Goal: Find specific page/section: Find specific page/section

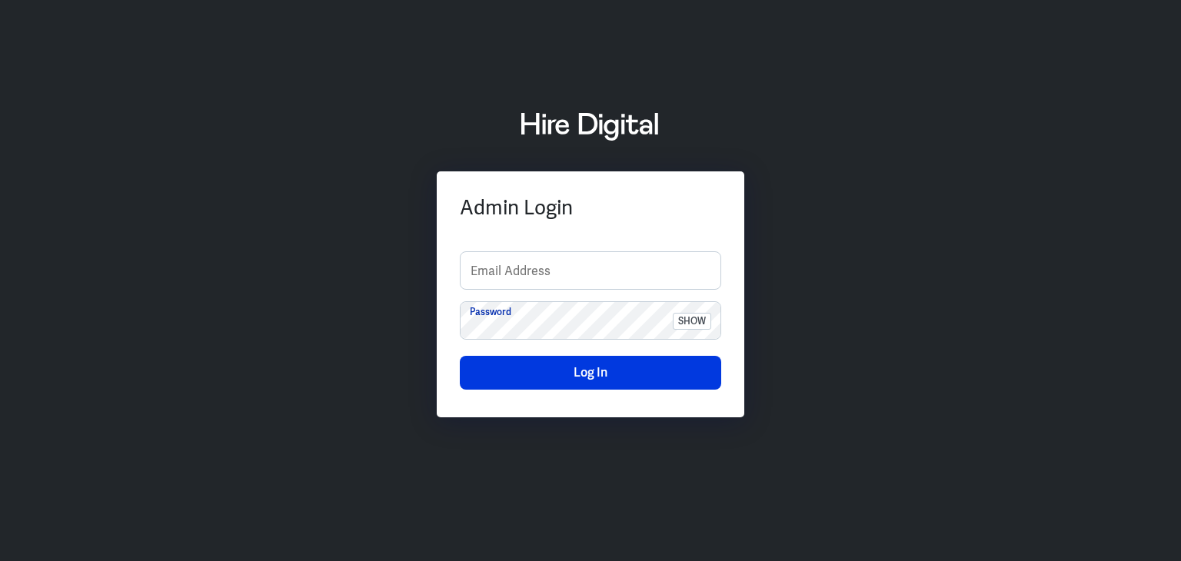
click at [1093, 357] on div "Admin Login Email Address Password show Log In" at bounding box center [590, 280] width 1181 height 381
click at [478, 272] on input "text" at bounding box center [591, 270] width 260 height 37
type input "finance-admin"
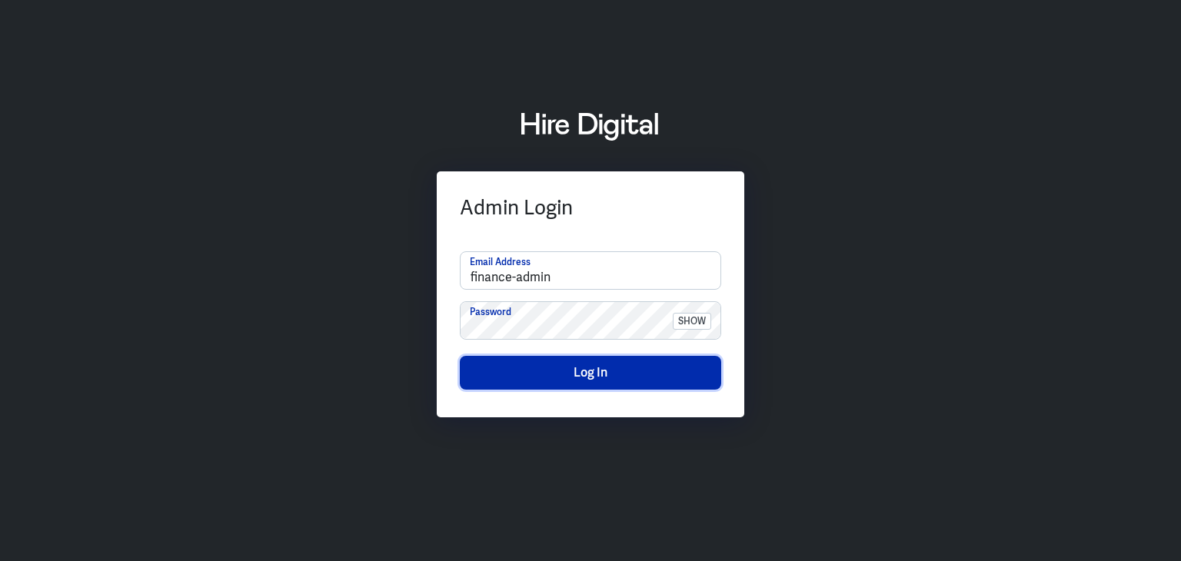
click at [582, 378] on button "Log In" at bounding box center [590, 373] width 261 height 34
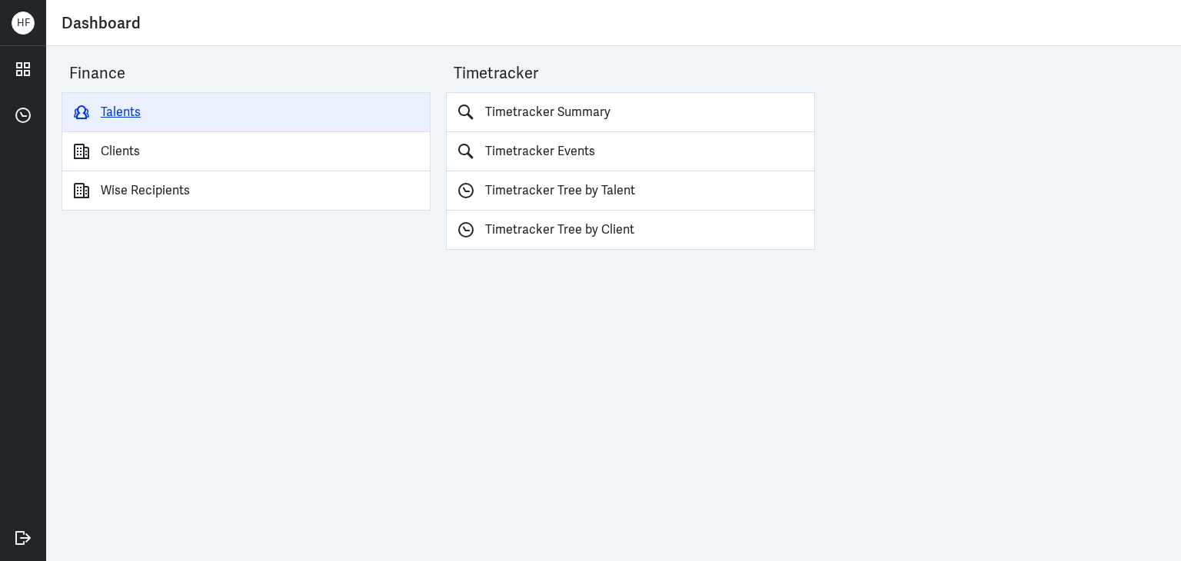
click at [114, 100] on link "Talents" at bounding box center [246, 112] width 369 height 40
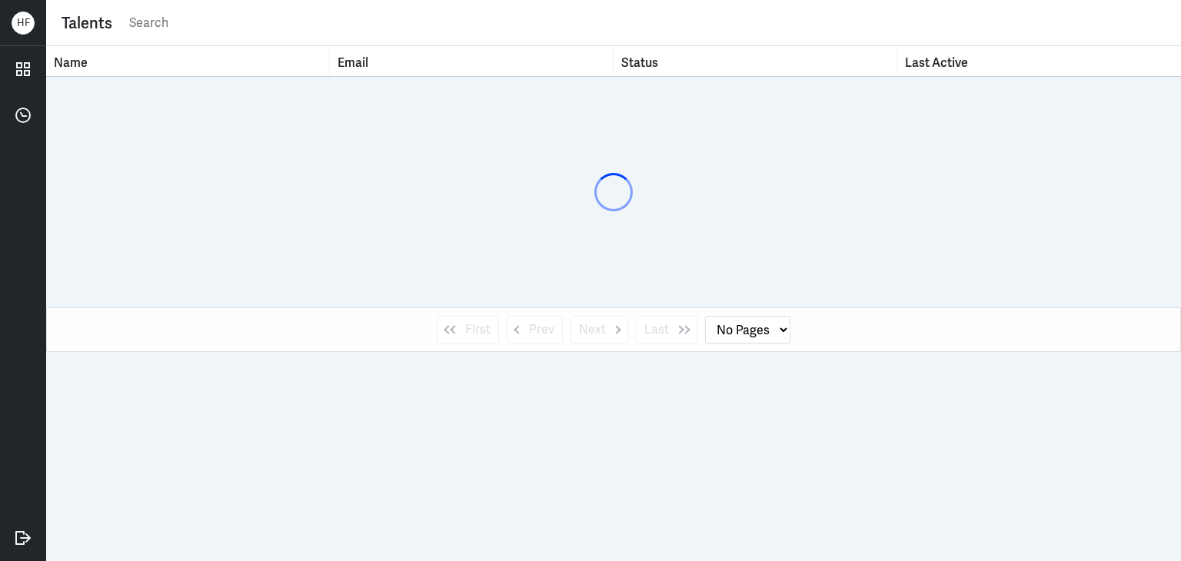
select select "1"
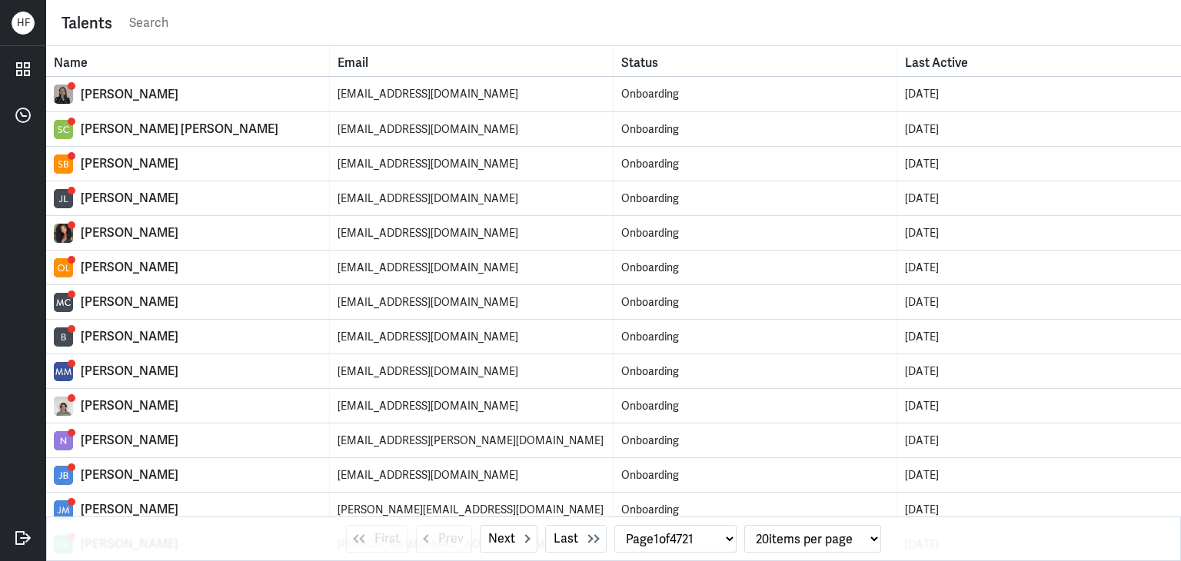
drag, startPoint x: 189, startPoint y: 22, endPoint x: 219, endPoint y: 28, distance: 30.6
click at [189, 22] on input "text" at bounding box center [647, 23] width 1038 height 23
paste input "Carrie Neptune"
type input "Carrie Neptune"
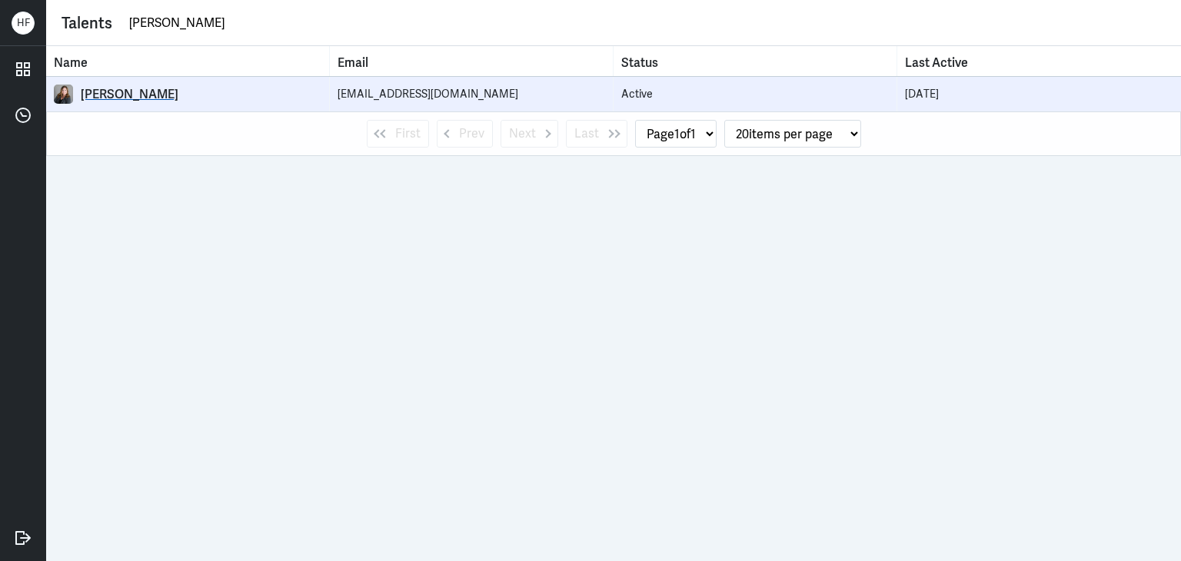
click at [146, 97] on div "Carrie Neptune" at bounding box center [201, 94] width 241 height 15
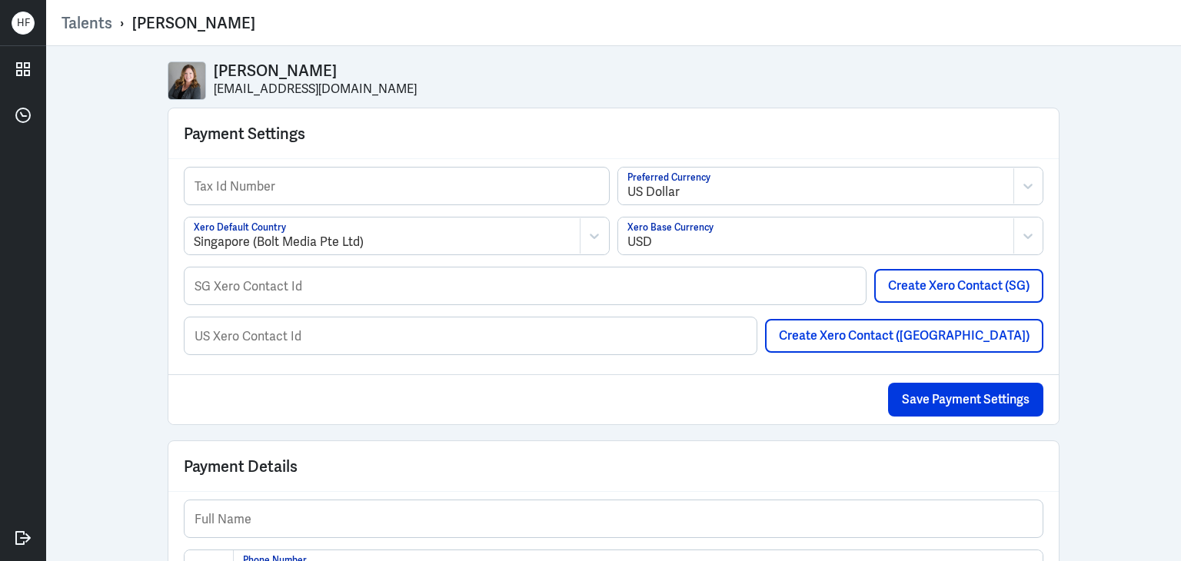
select select "1"
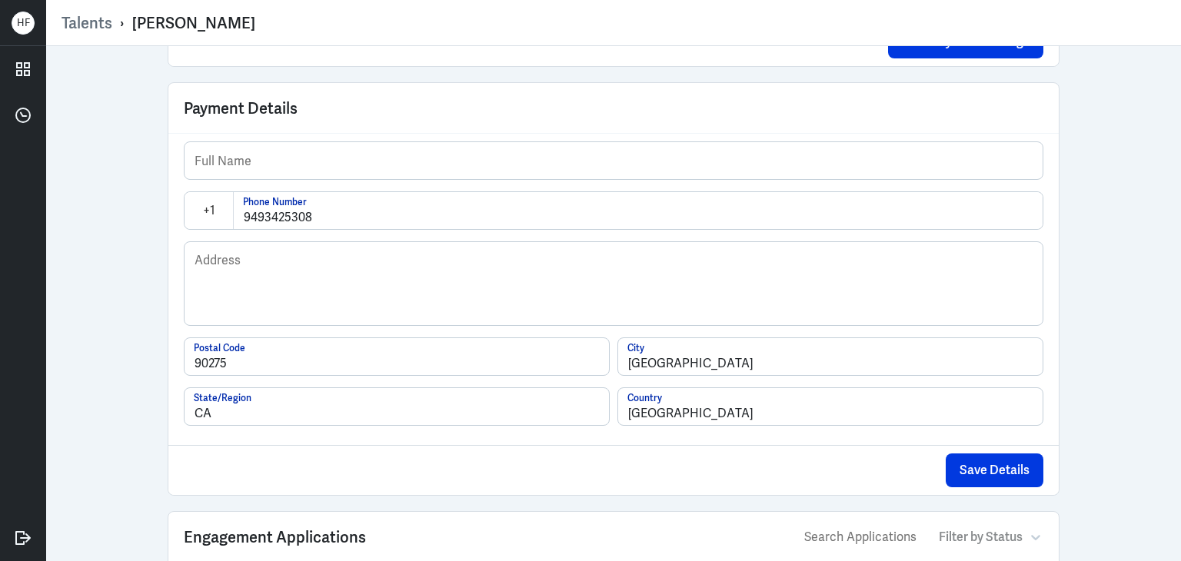
scroll to position [278, 0]
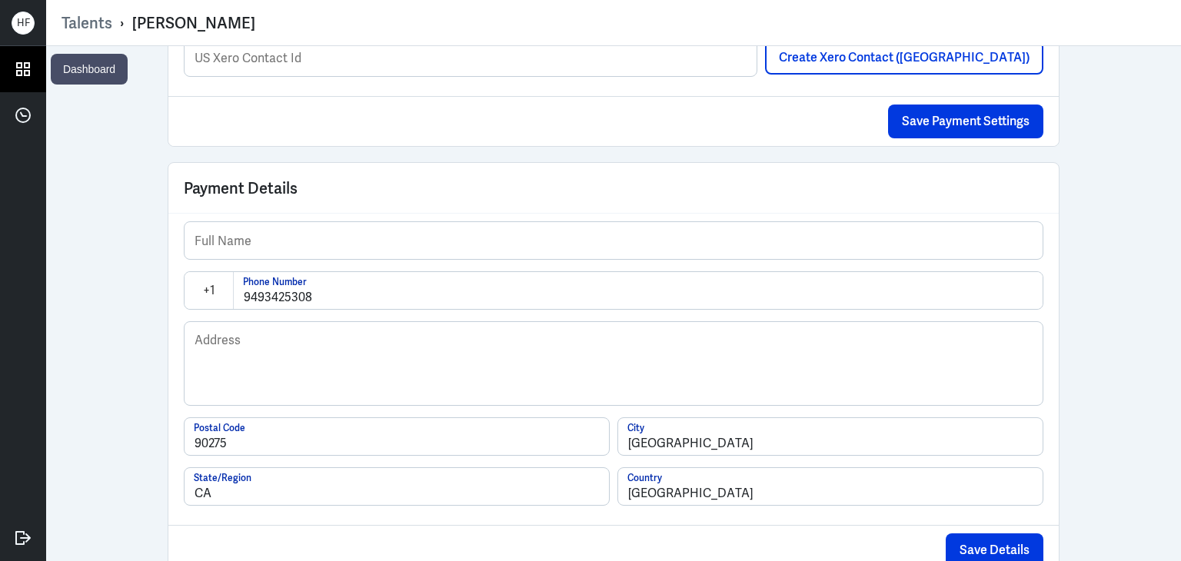
click at [27, 69] on icon at bounding box center [23, 69] width 23 height 23
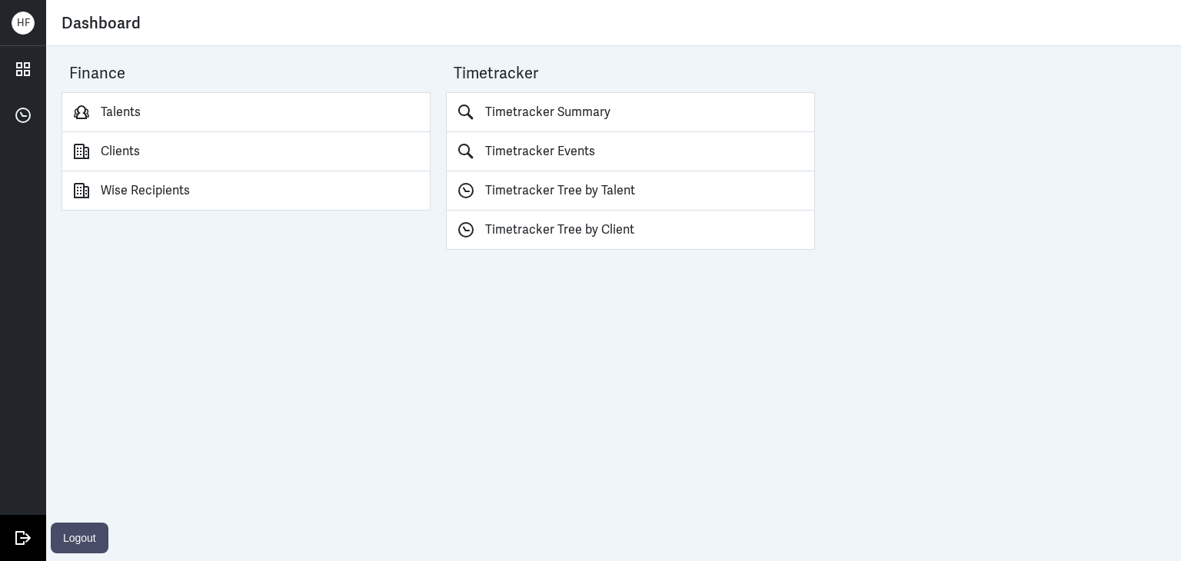
click at [25, 536] on icon at bounding box center [23, 538] width 23 height 23
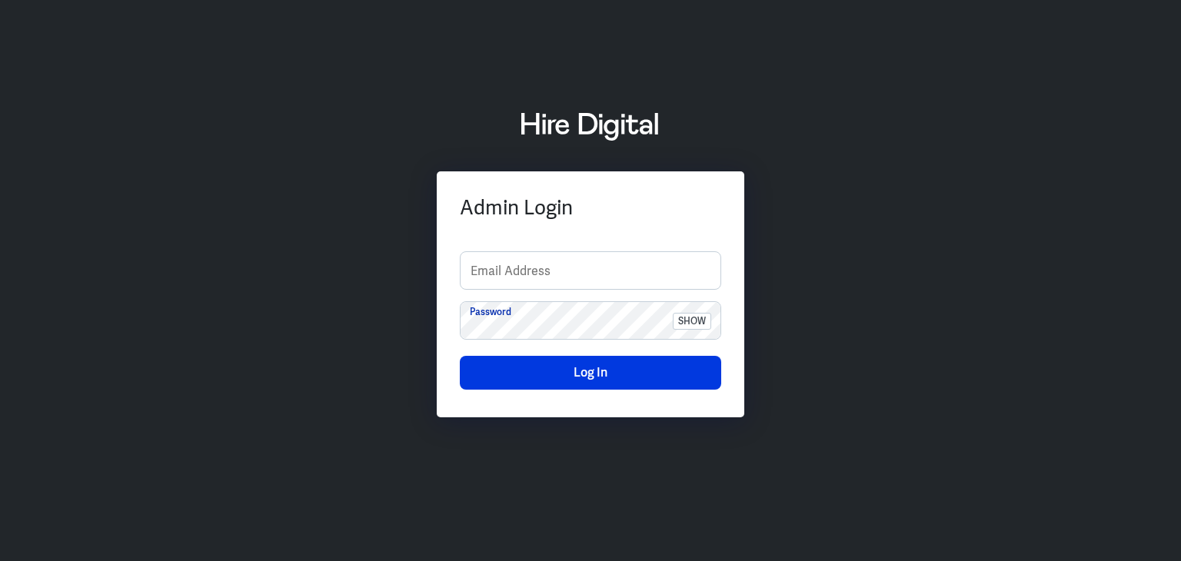
click at [1106, 357] on div "Admin Login Email Address Password show Log In" at bounding box center [590, 280] width 1181 height 381
click at [550, 275] on input "text" at bounding box center [591, 270] width 260 height 37
type input "finance-admin"
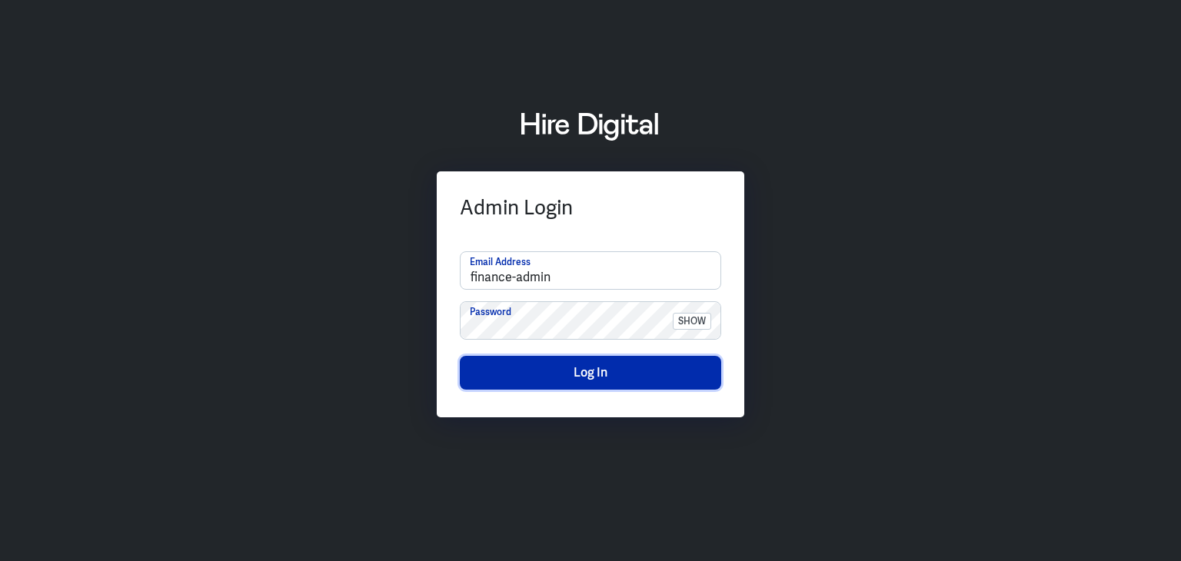
click at [578, 373] on button "Log In" at bounding box center [590, 373] width 261 height 34
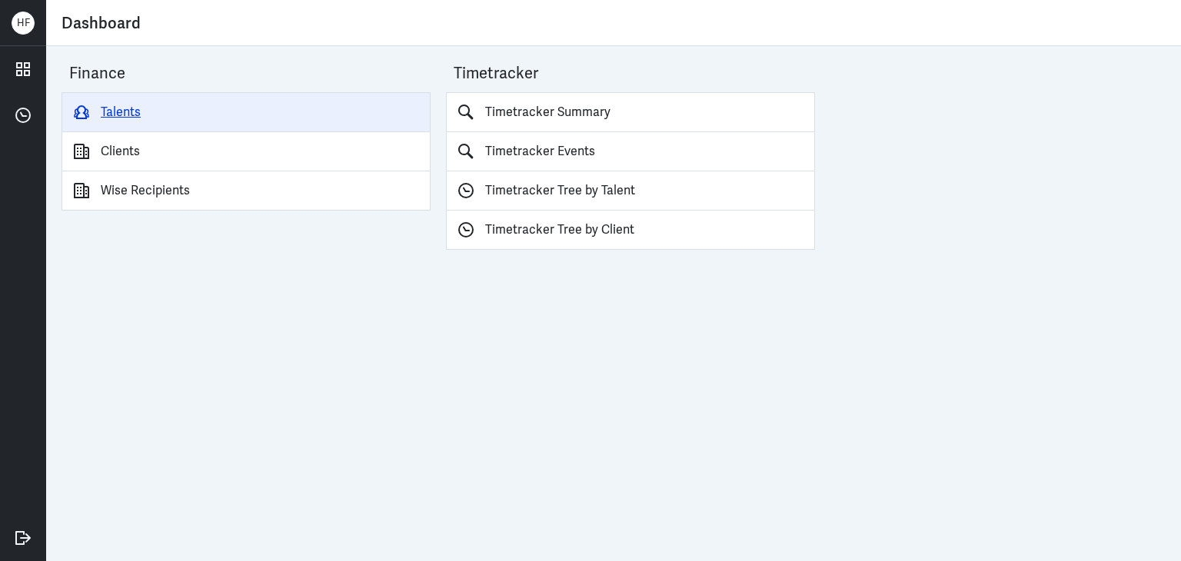
click at [131, 123] on link "Talents" at bounding box center [246, 112] width 369 height 40
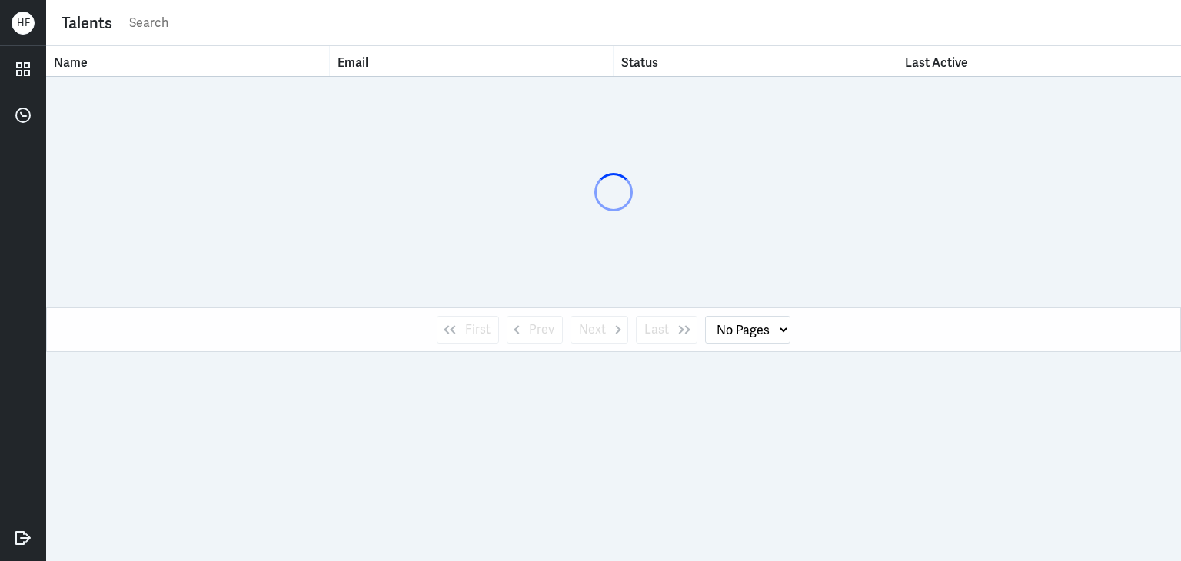
click at [203, 24] on input "text" at bounding box center [647, 23] width 1038 height 23
type input "joshua iva"
select select "1"
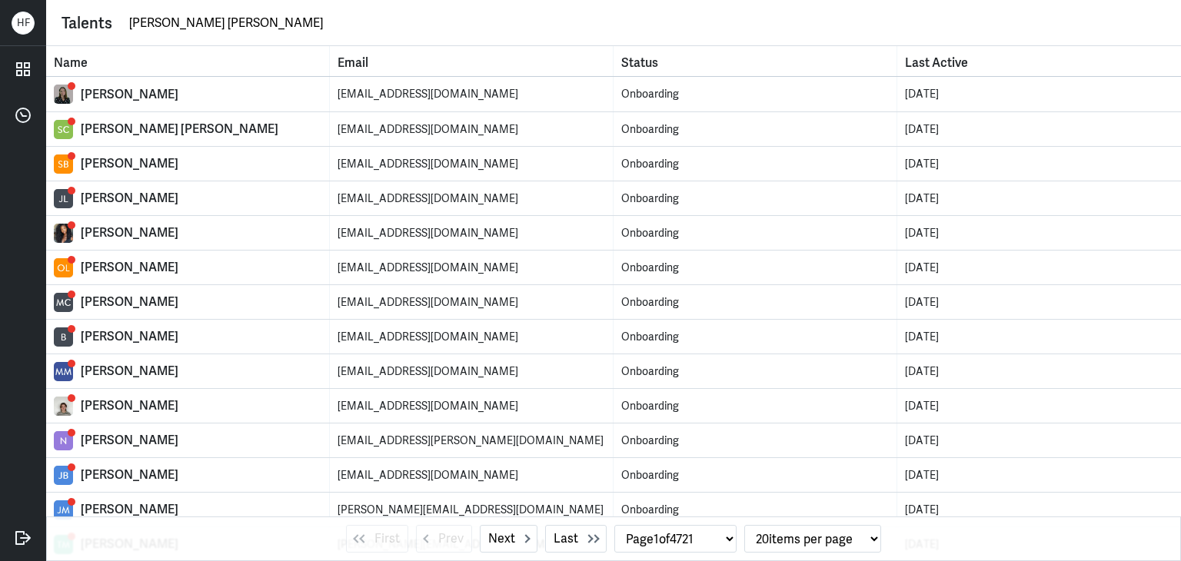
type input "joshua ivan"
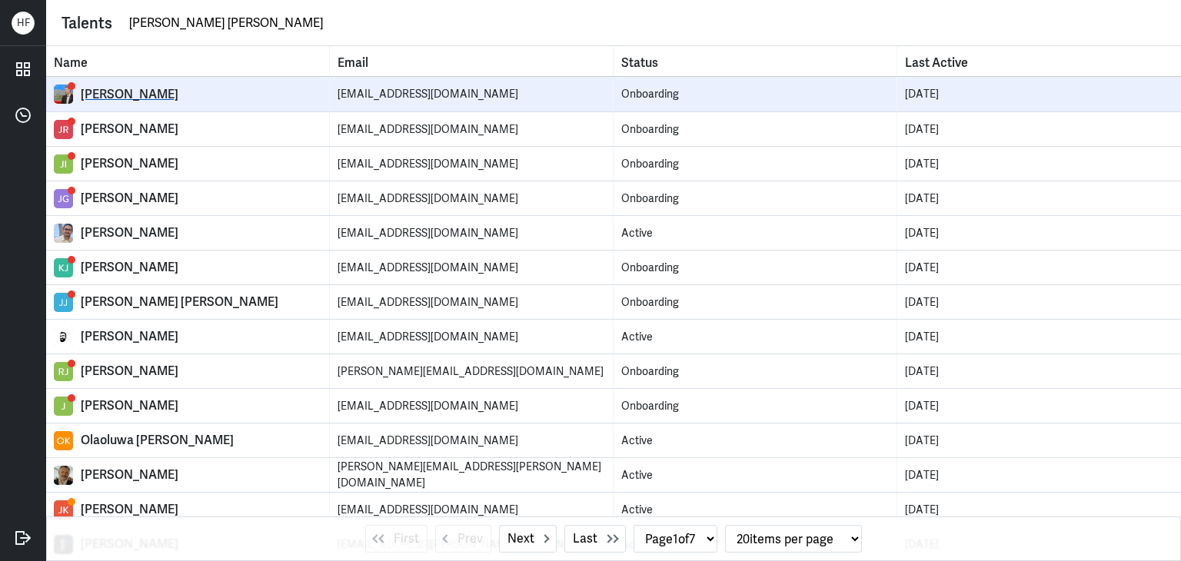
select select "0"
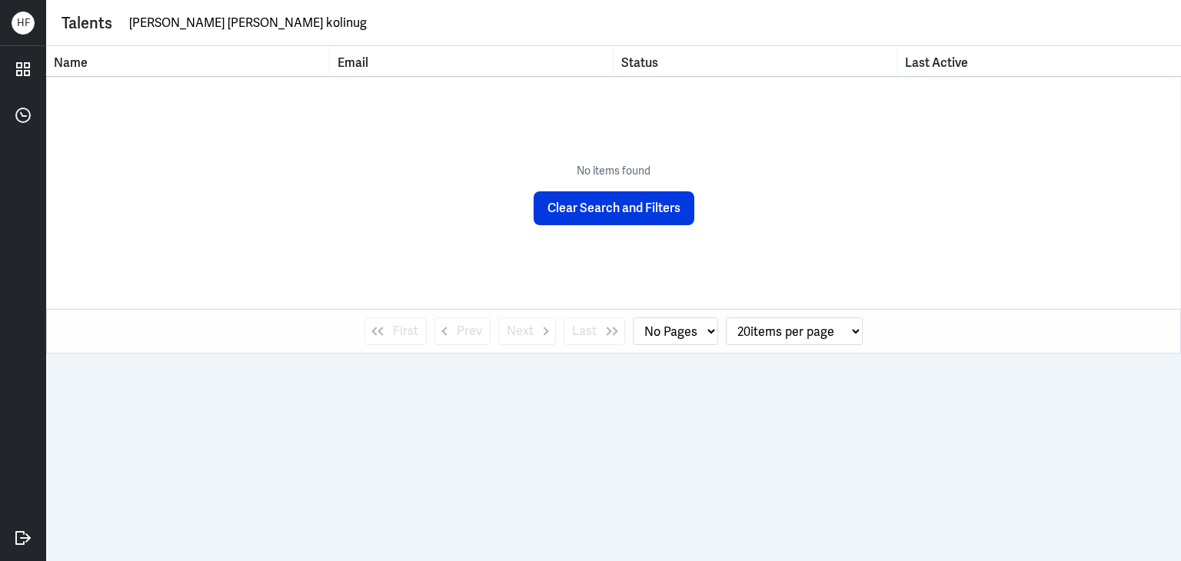
click at [130, 25] on input "[PERSON_NAME] [PERSON_NAME] kolinug" at bounding box center [647, 23] width 1038 height 23
click at [128, 25] on input "[PERSON_NAME] [PERSON_NAME] kolinug" at bounding box center [647, 23] width 1038 height 23
type input "[PERSON_NAME] [PERSON_NAME] kolinug"
click at [242, 27] on input "joshua ivan kolinug" at bounding box center [647, 23] width 1038 height 23
click at [26, 537] on icon at bounding box center [25, 538] width 11 height 9
